Goal: Task Accomplishment & Management: Use online tool/utility

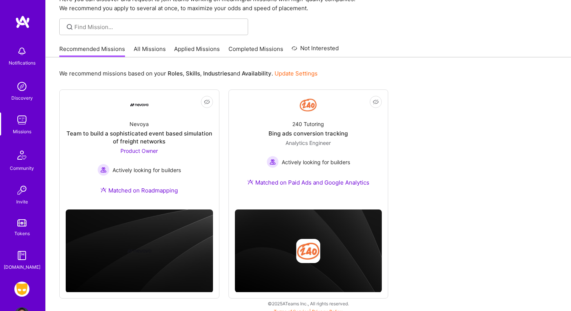
scroll to position [43, 0]
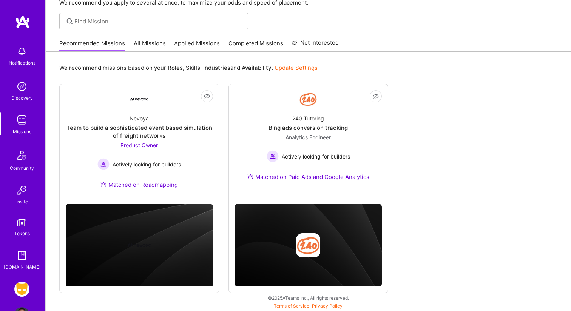
click at [25, 123] on img at bounding box center [21, 119] width 15 height 15
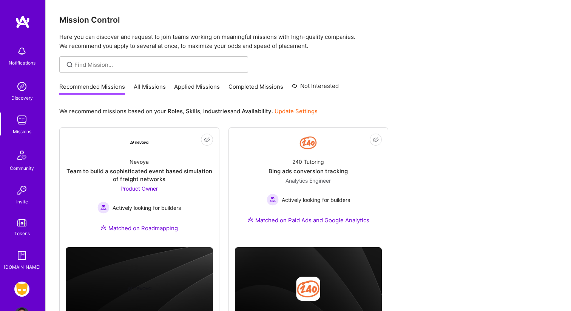
click at [25, 163] on img at bounding box center [22, 155] width 18 height 18
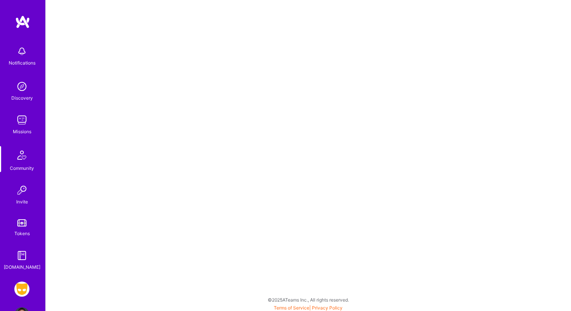
click at [28, 201] on link "Invite" at bounding box center [21, 194] width 47 height 23
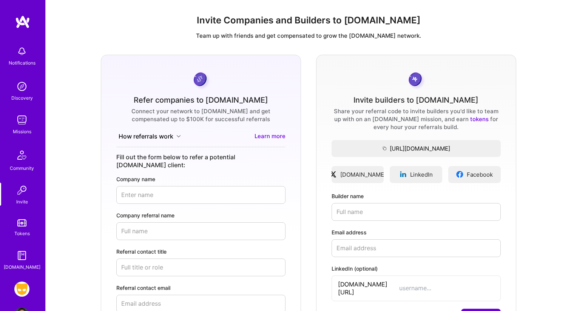
click at [28, 223] on link "Tokens" at bounding box center [21, 226] width 47 height 21
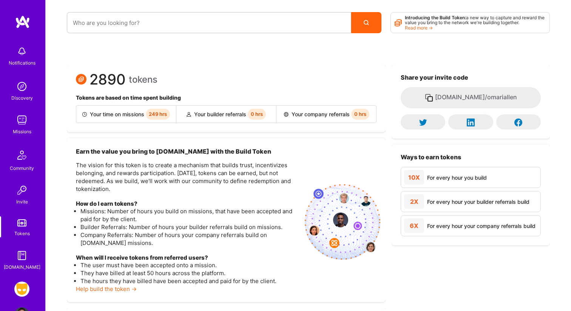
click at [26, 111] on div "Notifications Discovery Missions Community Invite Tokens [DOMAIN_NAME]" at bounding box center [22, 156] width 45 height 229
click at [25, 92] on img at bounding box center [21, 86] width 15 height 15
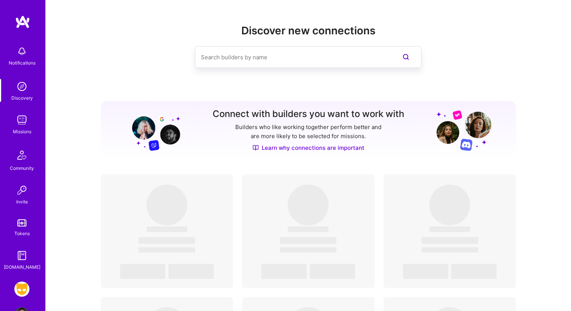
click at [30, 119] on link "Missions" at bounding box center [21, 123] width 47 height 23
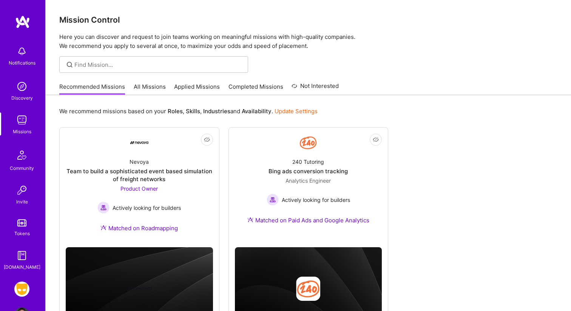
click at [29, 63] on div "Notifications" at bounding box center [22, 63] width 27 height 8
click at [19, 226] on img at bounding box center [21, 222] width 9 height 7
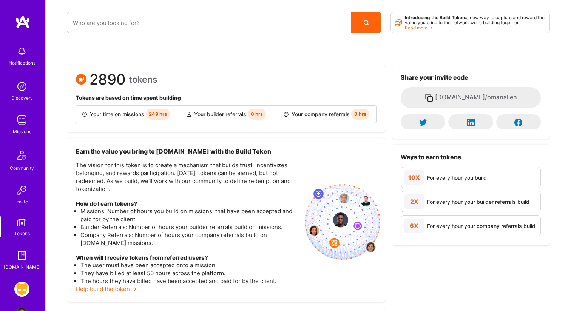
click at [20, 187] on img at bounding box center [21, 190] width 15 height 15
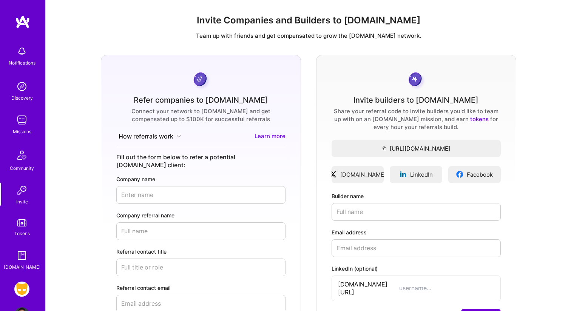
click at [23, 260] on img at bounding box center [21, 255] width 15 height 15
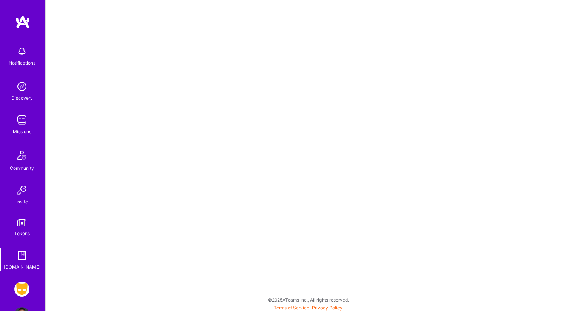
click at [24, 149] on img at bounding box center [22, 155] width 18 height 18
click at [20, 120] on img at bounding box center [21, 119] width 15 height 15
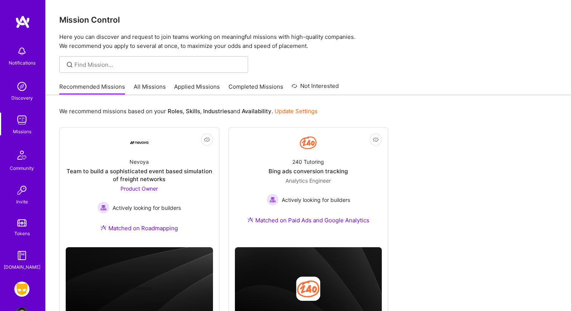
click at [29, 285] on link "Grindr: Product & Marketing" at bounding box center [21, 289] width 19 height 15
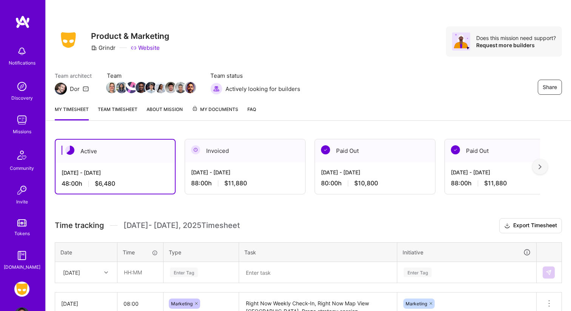
click at [139, 176] on div "[DATE] - [DATE]" at bounding box center [115, 173] width 107 height 8
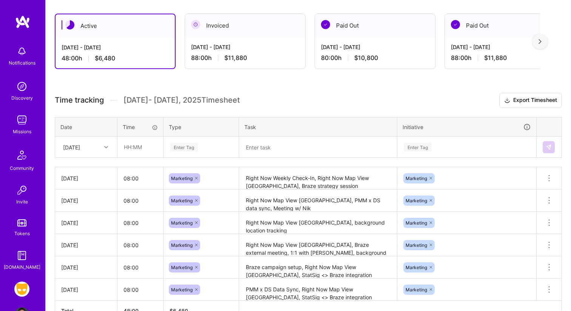
scroll to position [128, 0]
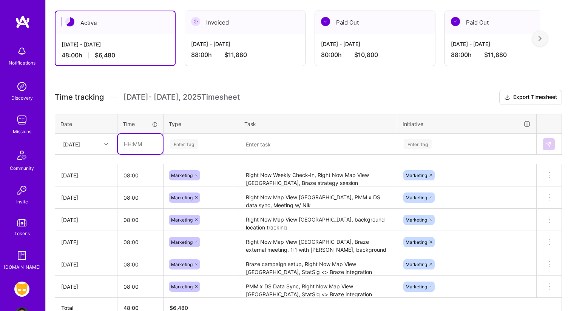
click at [133, 142] on input "text" at bounding box center [140, 144] width 45 height 20
type input "08:00"
click at [199, 145] on div "Enter Tag" at bounding box center [201, 143] width 64 height 9
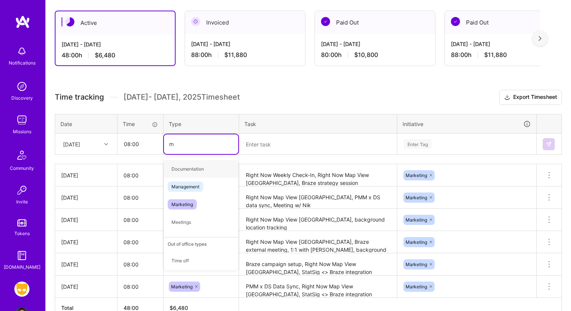
type input "ma"
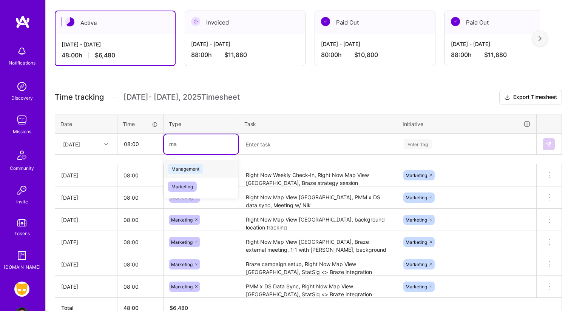
click at [196, 183] on span "Marketing" at bounding box center [182, 187] width 29 height 10
click at [264, 146] on textarea at bounding box center [318, 144] width 156 height 20
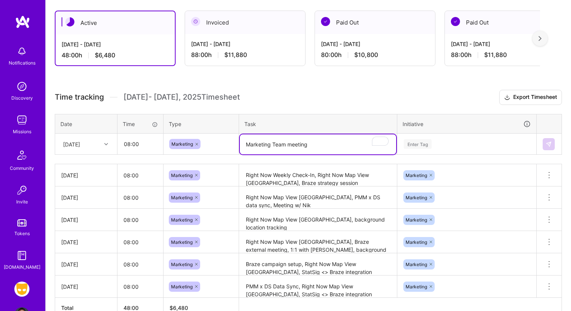
click at [276, 144] on textarea "Marketing Team meeting" at bounding box center [318, 144] width 156 height 20
click at [329, 146] on textarea "Marketing team meeting" at bounding box center [318, 144] width 156 height 20
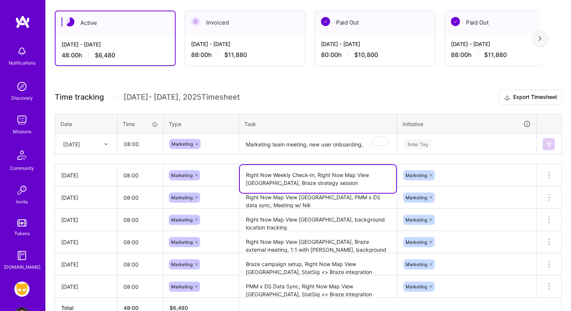
drag, startPoint x: 382, startPoint y: 175, endPoint x: 319, endPoint y: 175, distance: 63.0
click at [319, 175] on textarea "Right Now Weekly Check-In, Right Now Map View [GEOGRAPHIC_DATA], Braze strategy…" at bounding box center [318, 179] width 156 height 28
click at [365, 145] on textarea "Marketing team meeting, new user onboarding," at bounding box center [318, 144] width 156 height 20
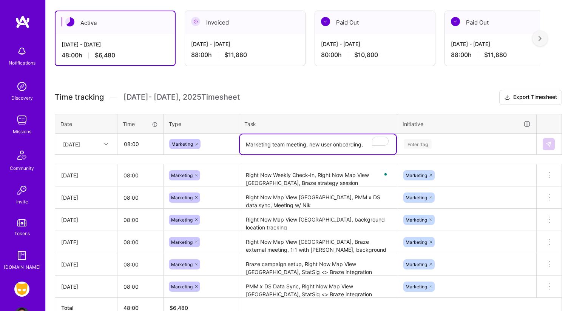
paste textarea "Right Now Map View [GEOGRAPHIC_DATA]"
type textarea "Marketing team meeting, new user onboarding, Right Now Map View [GEOGRAPHIC_DAT…"
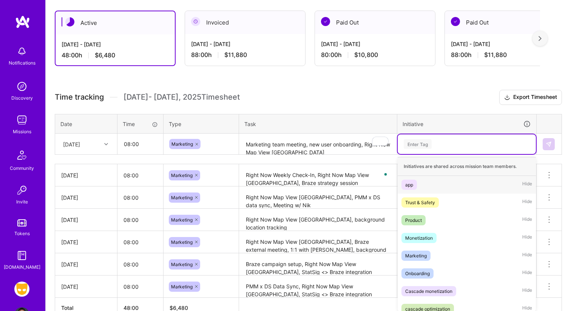
click at [419, 140] on div "Enter Tag" at bounding box center [417, 144] width 28 height 12
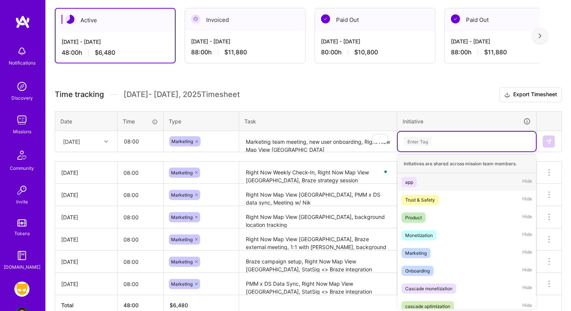
scroll to position [132, 0]
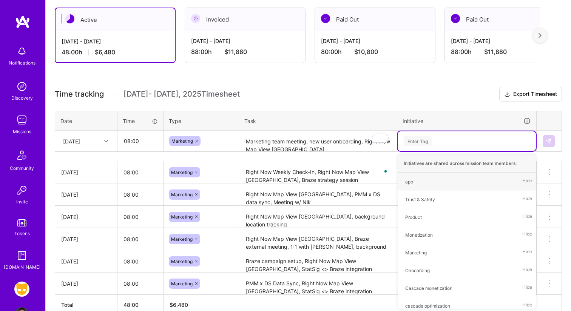
type input "m"
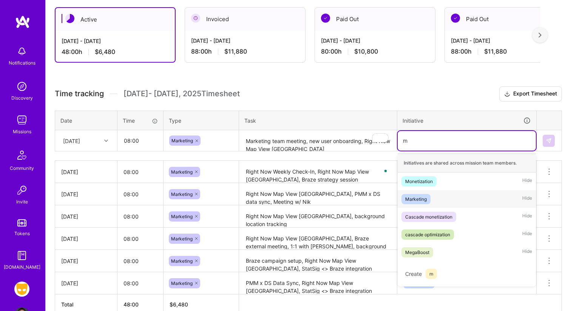
click at [420, 202] on div "Marketing" at bounding box center [416, 199] width 22 height 8
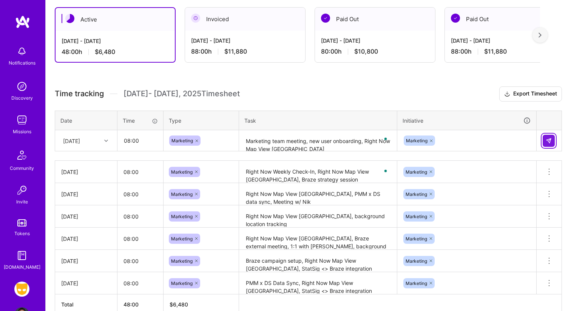
click at [549, 142] on img at bounding box center [548, 141] width 6 height 6
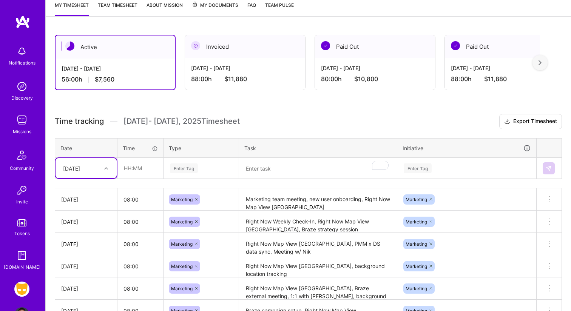
scroll to position [0, 0]
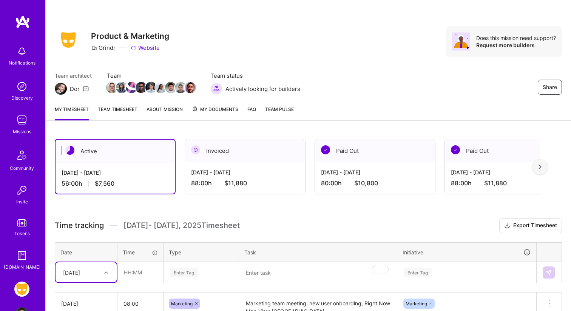
click at [240, 159] on div "Invoiced" at bounding box center [245, 150] width 120 height 23
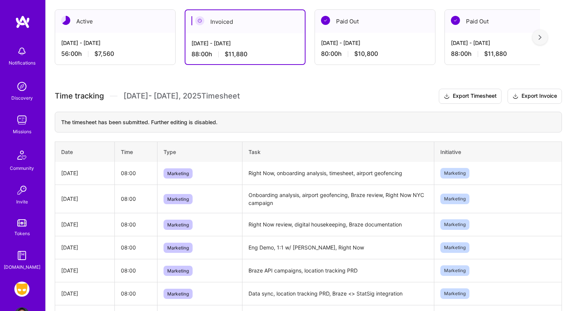
scroll to position [52, 0]
